Goal: Task Accomplishment & Management: Use online tool/utility

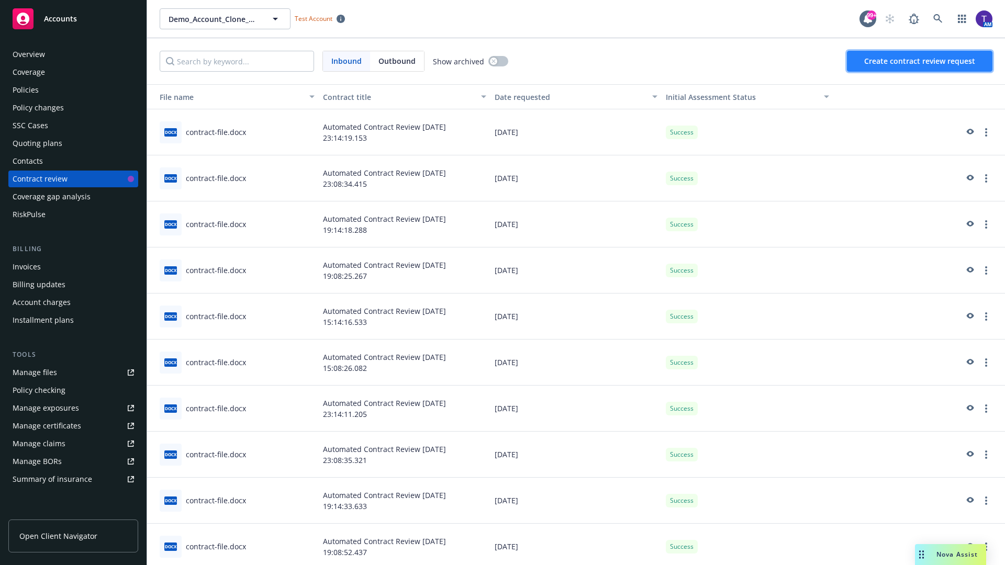
click at [920, 61] on span "Create contract review request" at bounding box center [919, 61] width 111 height 10
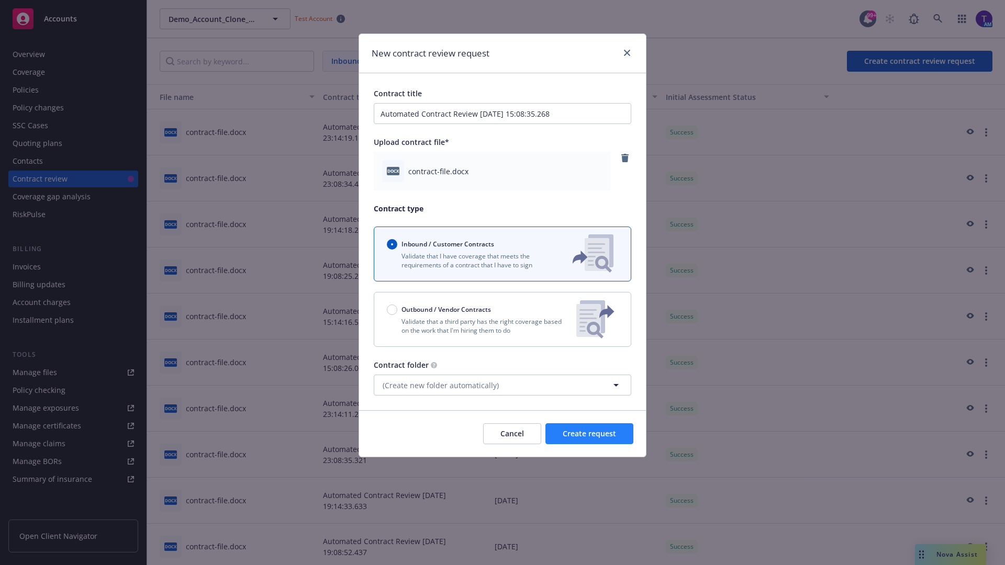
type input "Automated Contract Review [DATE] 15:08:35.268"
click at [589, 434] on span "Create request" at bounding box center [589, 434] width 53 height 10
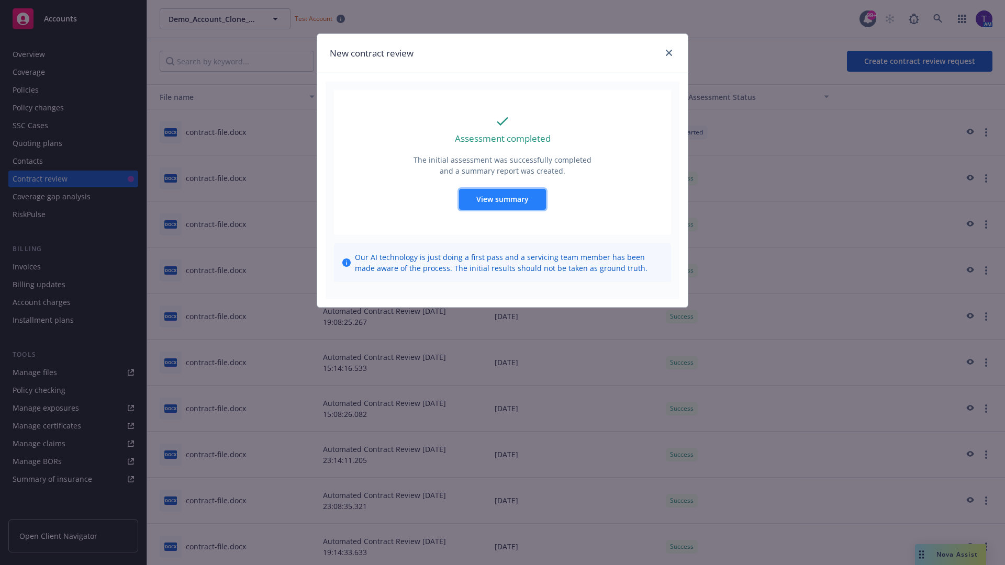
click at [502, 199] on span "View summary" at bounding box center [502, 199] width 52 height 10
